Goal: Use online tool/utility: Utilize a website feature to perform a specific function

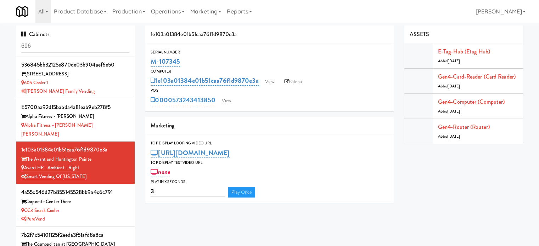
click at [71, 46] on input "696" at bounding box center [75, 46] width 108 height 13
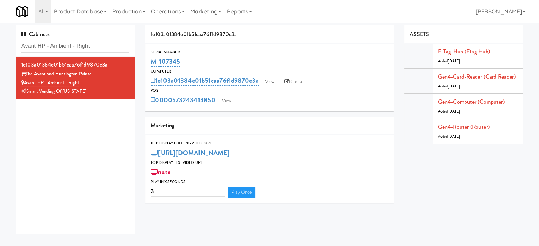
type input "Avant HP - Ambient - Right"
drag, startPoint x: 179, startPoint y: 61, endPoint x: 155, endPoint y: 66, distance: 24.7
click at [155, 66] on div "M-107345" at bounding box center [269, 62] width 238 height 12
drag, startPoint x: 228, startPoint y: 103, endPoint x: 221, endPoint y: 98, distance: 8.9
click at [228, 102] on link "View" at bounding box center [226, 101] width 16 height 11
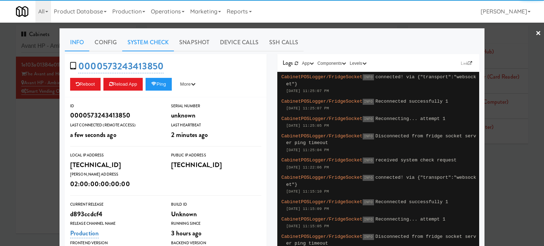
click at [147, 42] on link "System Check" at bounding box center [148, 43] width 52 height 18
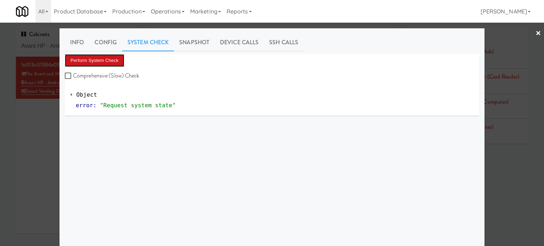
click at [107, 63] on button "Perform System Check" at bounding box center [94, 60] width 59 height 13
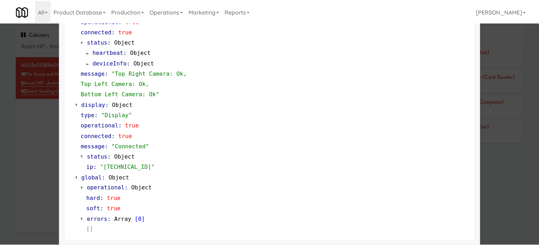
scroll to position [126, 0]
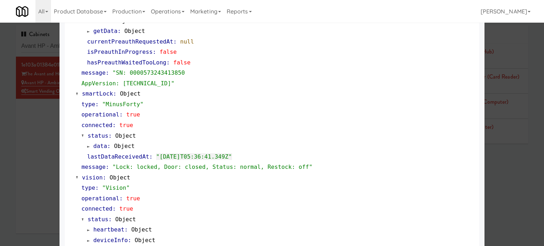
click at [38, 153] on div at bounding box center [272, 123] width 544 height 246
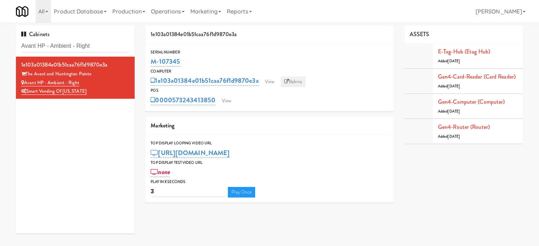
drag, startPoint x: 299, startPoint y: 81, endPoint x: 304, endPoint y: 75, distance: 7.8
click at [299, 81] on link "Balena" at bounding box center [292, 81] width 25 height 11
drag, startPoint x: 182, startPoint y: 61, endPoint x: 155, endPoint y: 65, distance: 27.2
click at [154, 66] on div "M-107345" at bounding box center [269, 62] width 238 height 12
copy link "-107345"
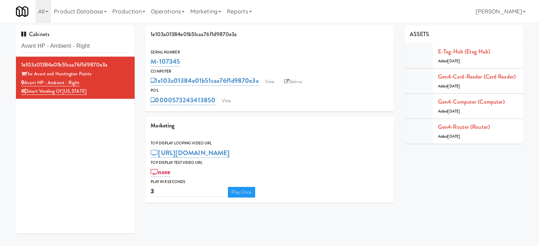
click at [185, 65] on div "M-107345" at bounding box center [269, 62] width 238 height 12
click at [164, 59] on link "M-107345" at bounding box center [164, 62] width 29 height 10
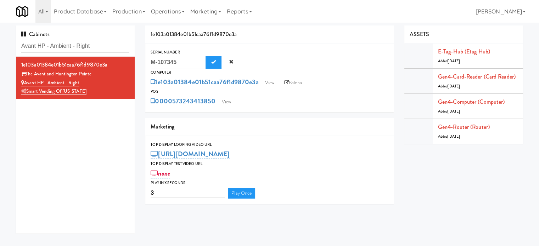
click at [164, 59] on input "M-107345" at bounding box center [176, 62] width 53 height 13
